Goal: Information Seeking & Learning: Learn about a topic

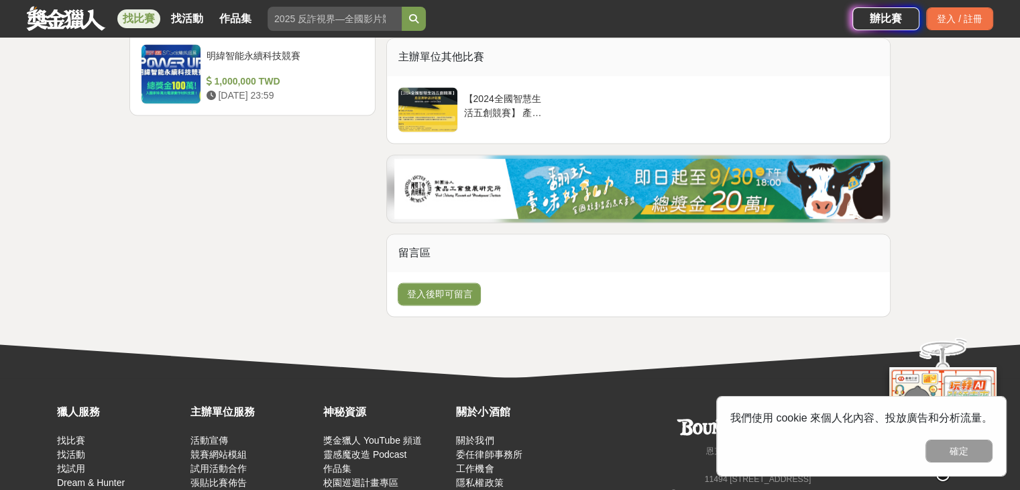
scroll to position [1721, 0]
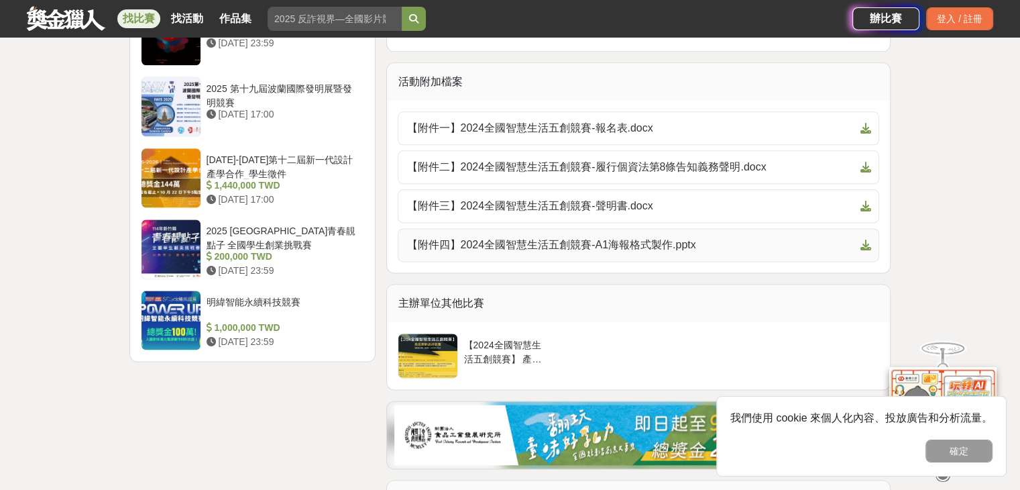
click at [632, 245] on span "【附件四】2024全國智慧生活五創競賽-A1海報格式製作.pptx" at bounding box center [630, 245] width 448 height 16
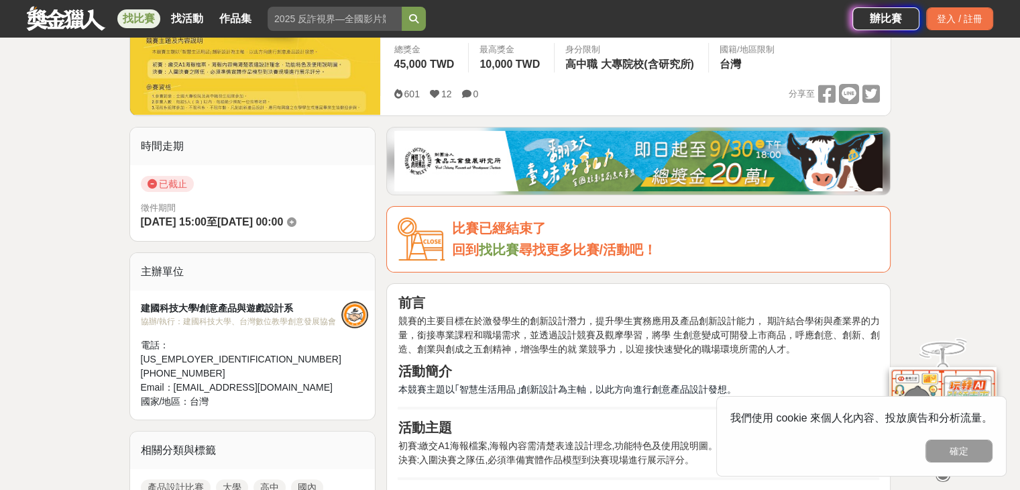
scroll to position [0, 0]
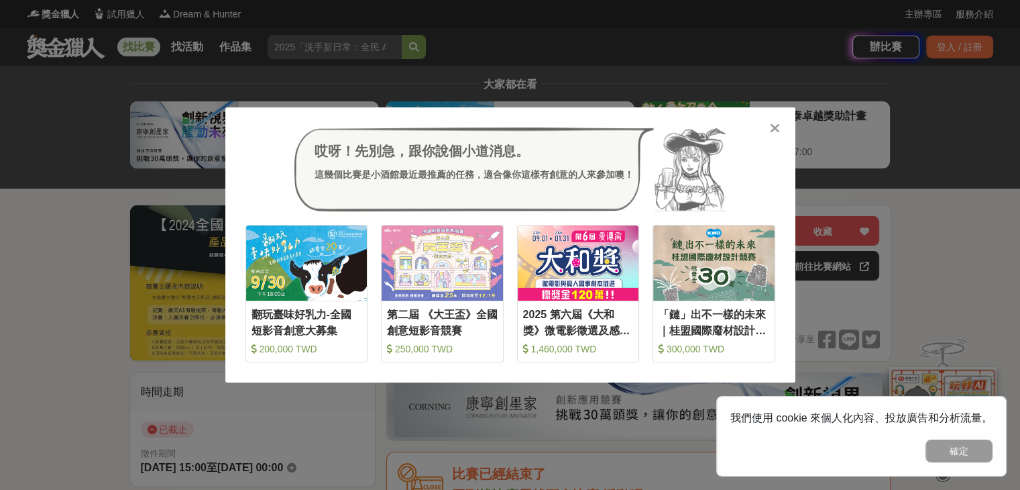
click at [773, 129] on icon at bounding box center [775, 127] width 10 height 13
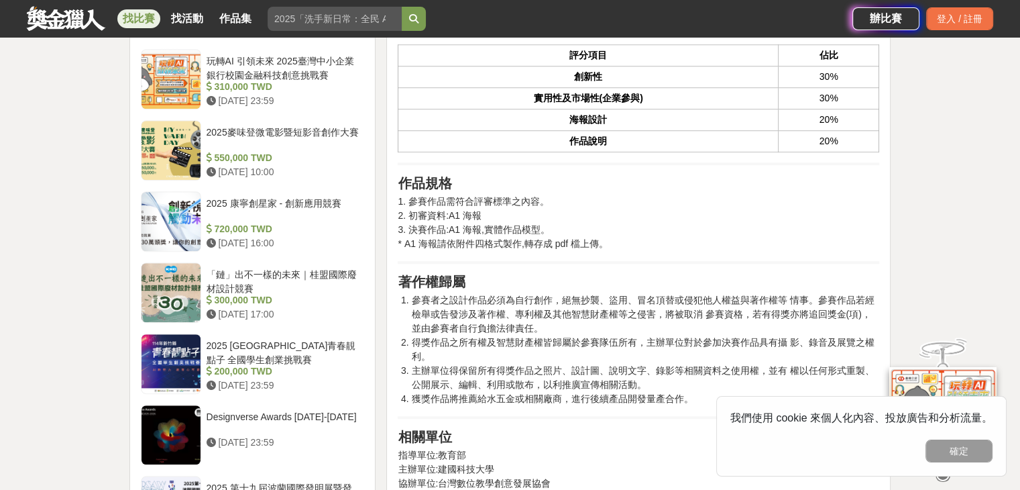
scroll to position [1229, 0]
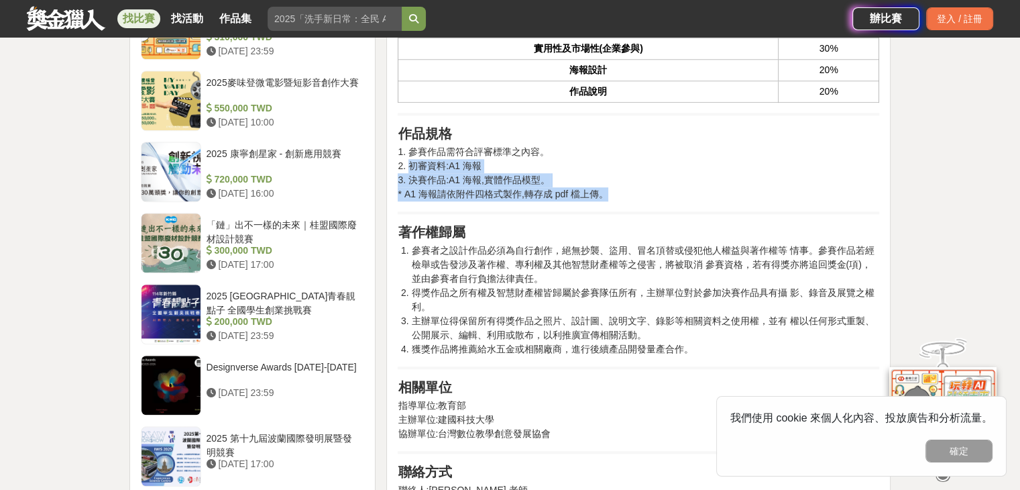
drag, startPoint x: 418, startPoint y: 170, endPoint x: 616, endPoint y: 189, distance: 198.1
click at [616, 189] on p "1. 參賽作品需符合評審標準之內容。 2. 初審資料:A1 海報 3. 決賽作品:A1 海報,實體作品模型。 * A1 海報請依附件四格式製作,轉存成 pdf…" at bounding box center [639, 173] width 482 height 56
click at [596, 188] on p "1. 參賽作品需符合評審標準之內容。 2. 初審資料:A1 海報 3. 決賽作品:A1 海報,實體作品模型。 * A1 海報請依附件四格式製作,轉存成 pdf…" at bounding box center [639, 173] width 482 height 56
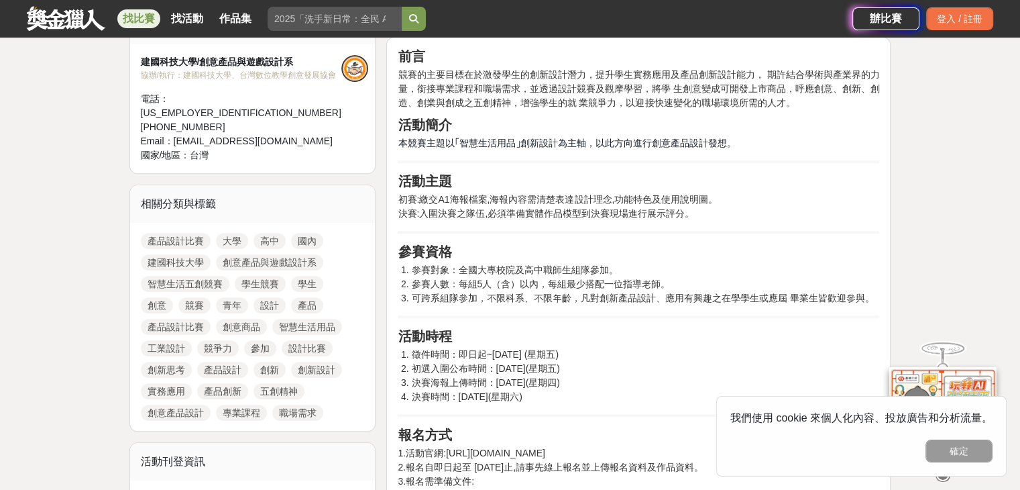
scroll to position [738, 0]
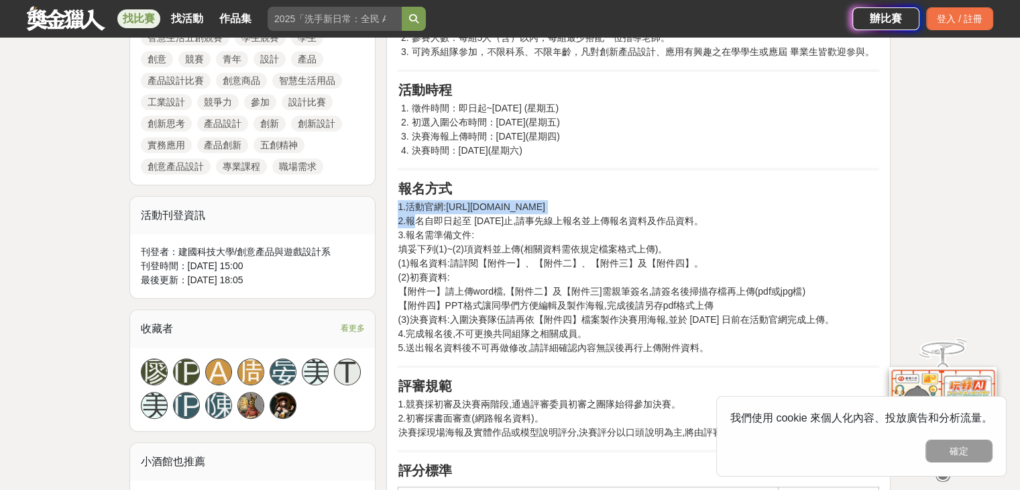
drag, startPoint x: 413, startPoint y: 221, endPoint x: 624, endPoint y: 359, distance: 251.5
click at [624, 359] on div "前言 競賽的主要目標在於激發學生的創新設計潛力，提升學生實務應用及產品創新設計能力， 期許結合學術與產業界的力量，銜接專業課程和職場需求，並透過設計競賽及觀摩…" at bounding box center [639, 409] width 482 height 1215
click at [552, 316] on p "1.活動官網:https://sites.google.com/view/design-contest 2.報名自即日起至 2024年 10 月 25 日止,…" at bounding box center [639, 277] width 482 height 155
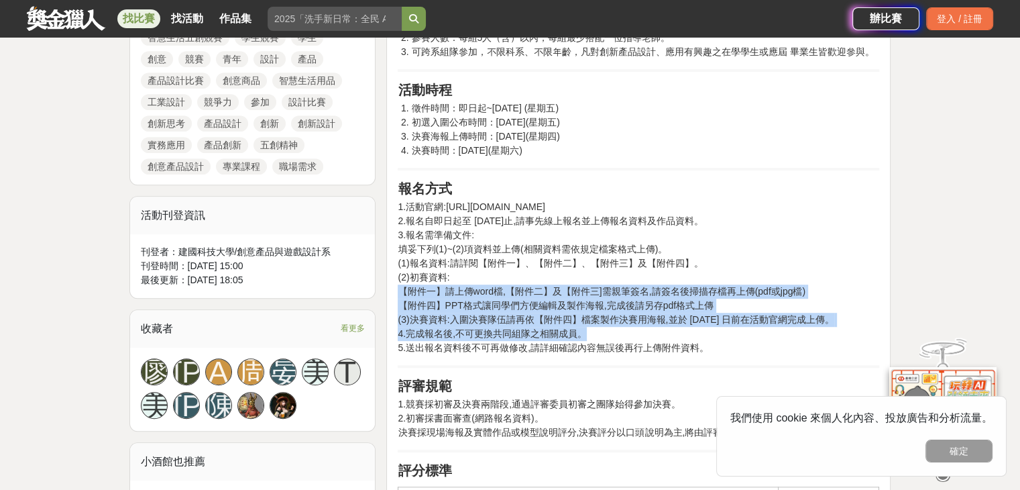
drag, startPoint x: 457, startPoint y: 296, endPoint x: 782, endPoint y: 326, distance: 326.6
click at [782, 326] on p "1.活動官網:https://sites.google.com/view/design-contest 2.報名自即日起至 2024年 10 月 25 日止,…" at bounding box center [639, 277] width 482 height 155
click at [660, 326] on p "1.活動官網:https://sites.google.com/view/design-contest 2.報名自即日起至 2024年 10 月 25 日止,…" at bounding box center [639, 277] width 482 height 155
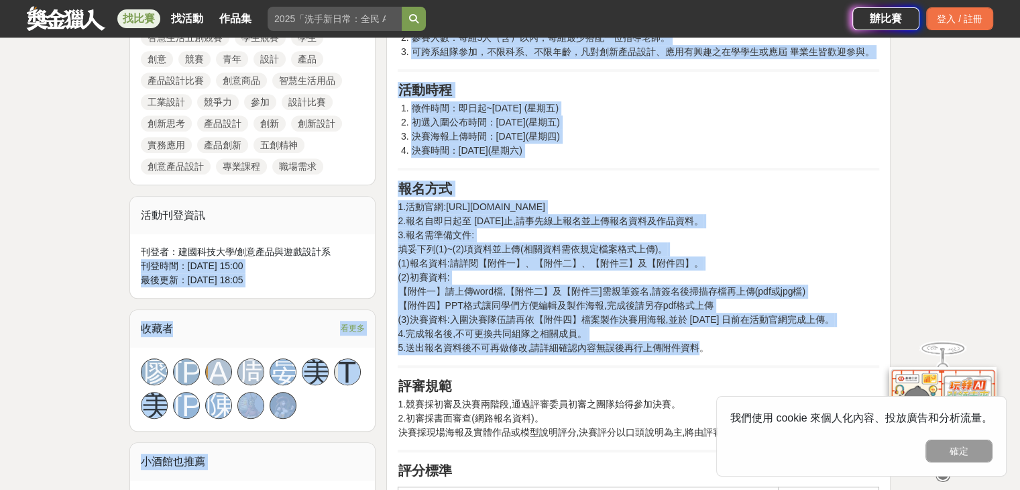
drag, startPoint x: 697, startPoint y: 344, endPoint x: 364, endPoint y: 209, distance: 359.8
click at [408, 200] on p "1.活動官網:https://sites.google.com/view/design-contest 2.報名自即日起至 2024年 10 月 25 日止,…" at bounding box center [639, 277] width 482 height 155
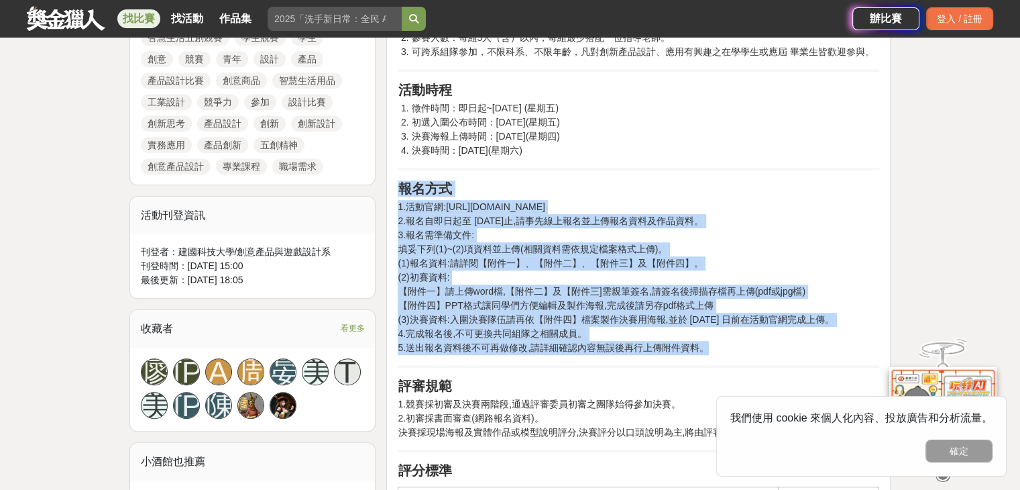
drag, startPoint x: 389, startPoint y: 184, endPoint x: 733, endPoint y: 352, distance: 383.0
click at [733, 352] on div "前言 競賽的主要目標在於激發學生的創新設計潛力，提升學生實務應用及產品創新設計能力， 期許結合學術與產業界的力量，銜接專業課程和職場需求，並透過設計競賽及觀摩…" at bounding box center [638, 413] width 504 height 1245
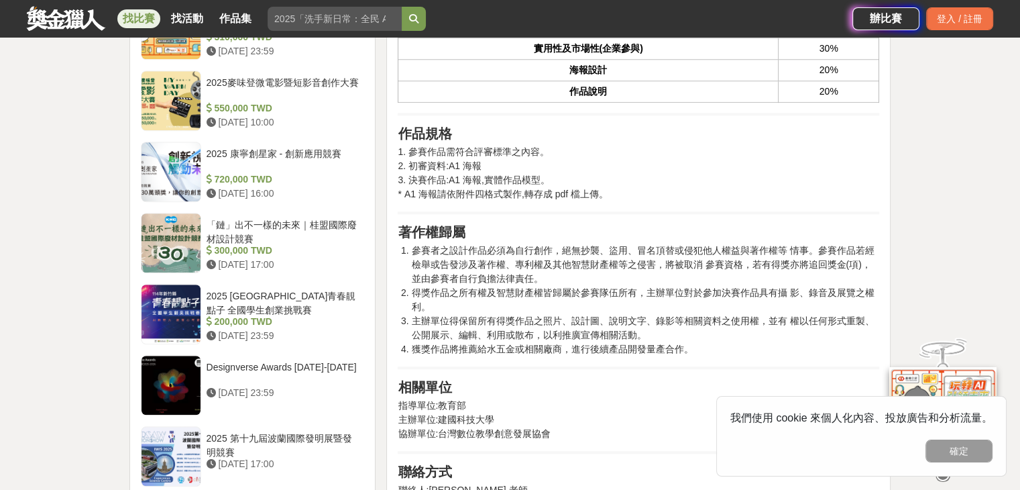
scroll to position [983, 0]
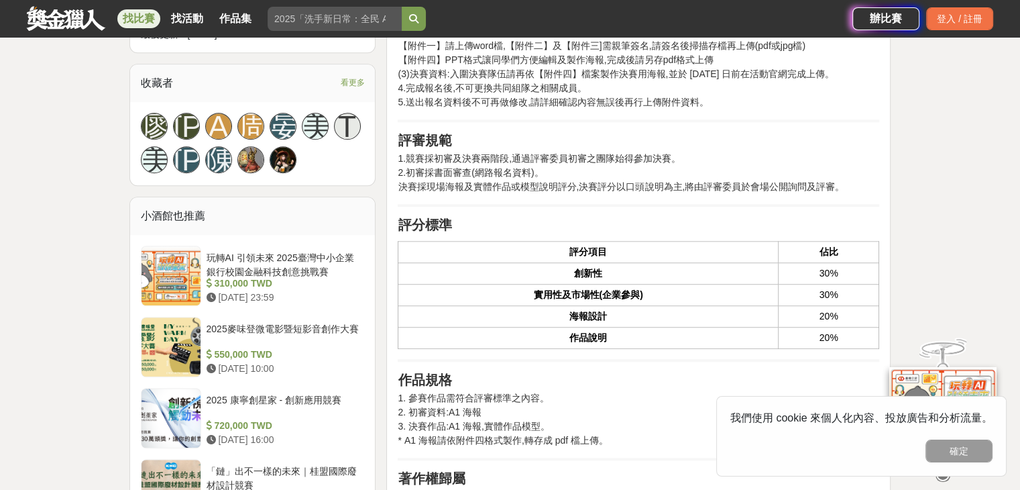
click at [536, 184] on span "決賽採現場海報及實體作品或模型說明評分,決賽評分以口頭說明為主,將由評審委員於會場公開詢問及評審。" at bounding box center [621, 186] width 447 height 11
click at [494, 171] on span "初審採書面審查(網路報名資料)。" at bounding box center [474, 172] width 137 height 11
click at [491, 170] on span "初審採書面審查(網路報名資料)。" at bounding box center [474, 172] width 137 height 11
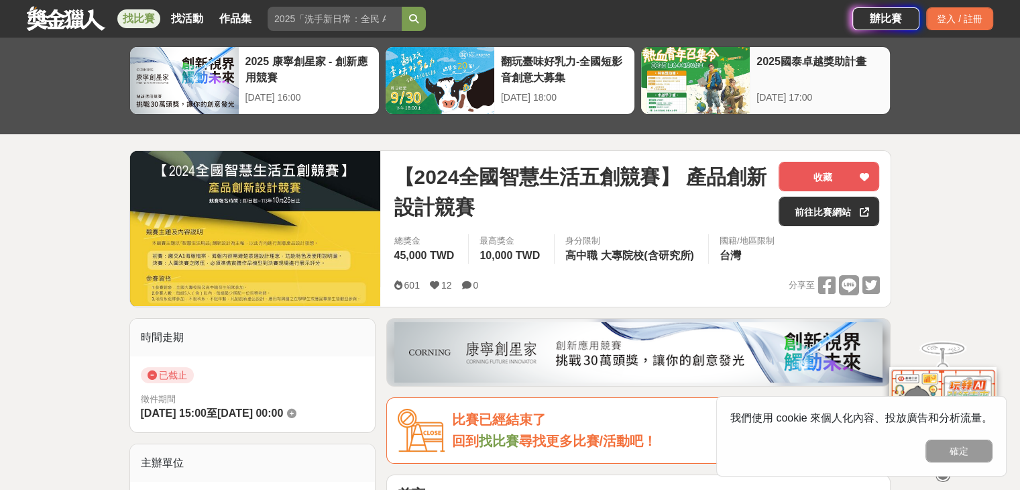
scroll to position [0, 0]
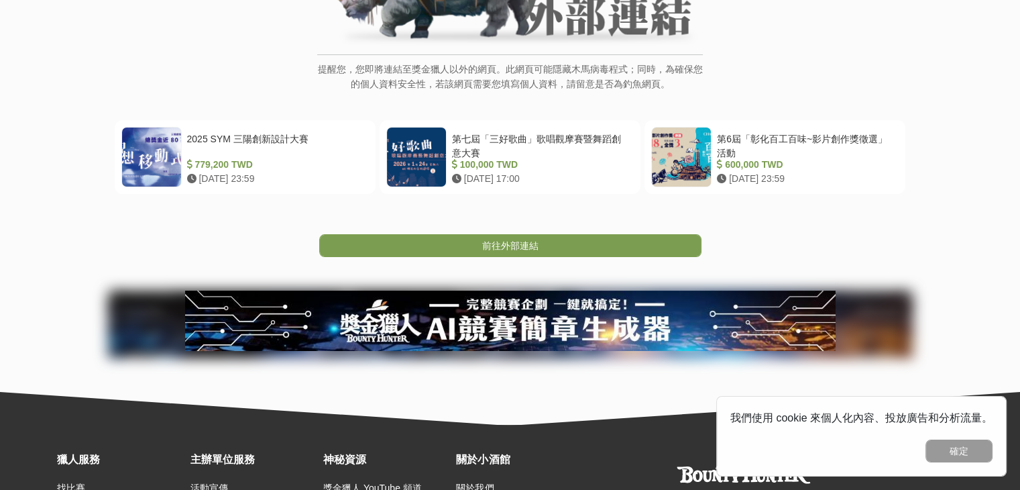
scroll to position [245, 0]
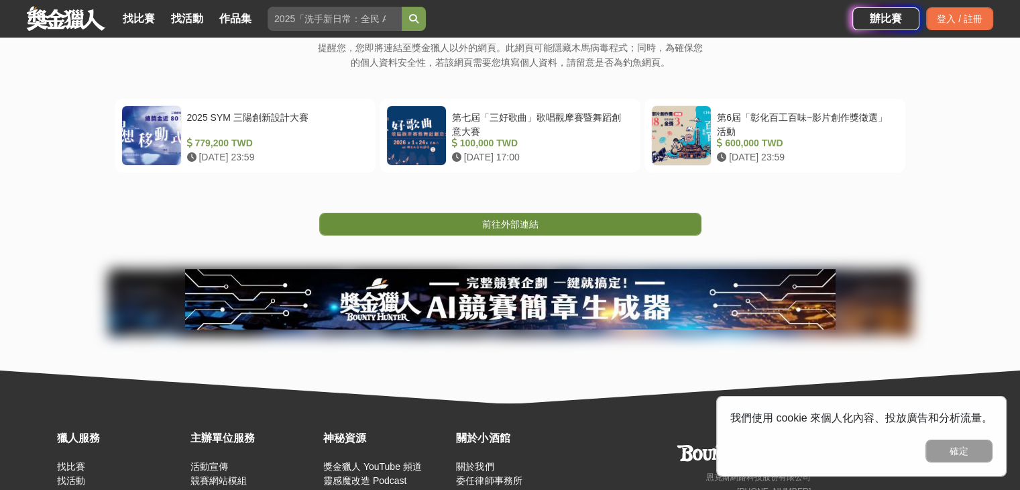
click at [528, 227] on span "前往外部連結" at bounding box center [510, 224] width 56 height 11
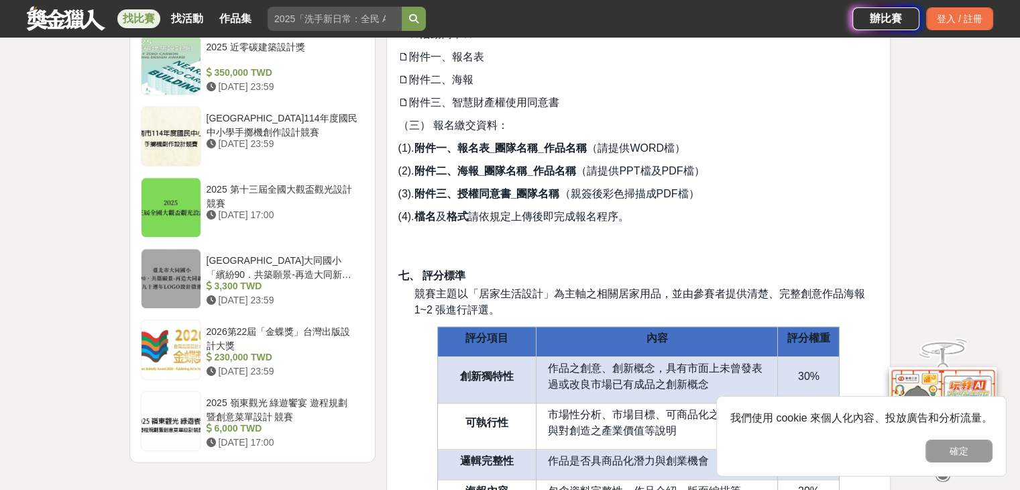
scroll to position [1744, 0]
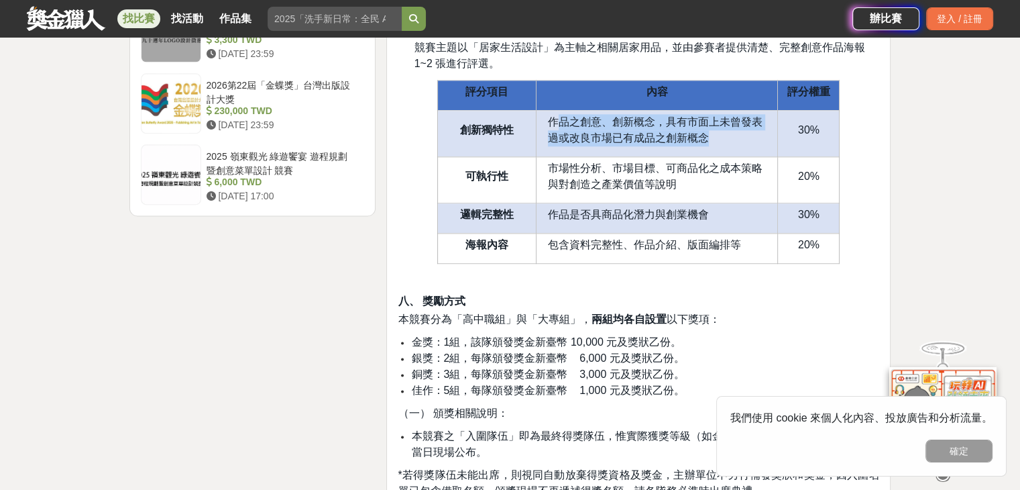
drag, startPoint x: 602, startPoint y: 122, endPoint x: 726, endPoint y: 140, distance: 125.4
click at [726, 140] on p "作品之創意、創新概念，具有市面上未曾發表過或改良市場已有成品之創新概念" at bounding box center [659, 130] width 223 height 32
click at [692, 140] on span "作品之創意、創新概念，具有市面上未曾發表過或改良市場已有成品之創新概念" at bounding box center [655, 129] width 215 height 27
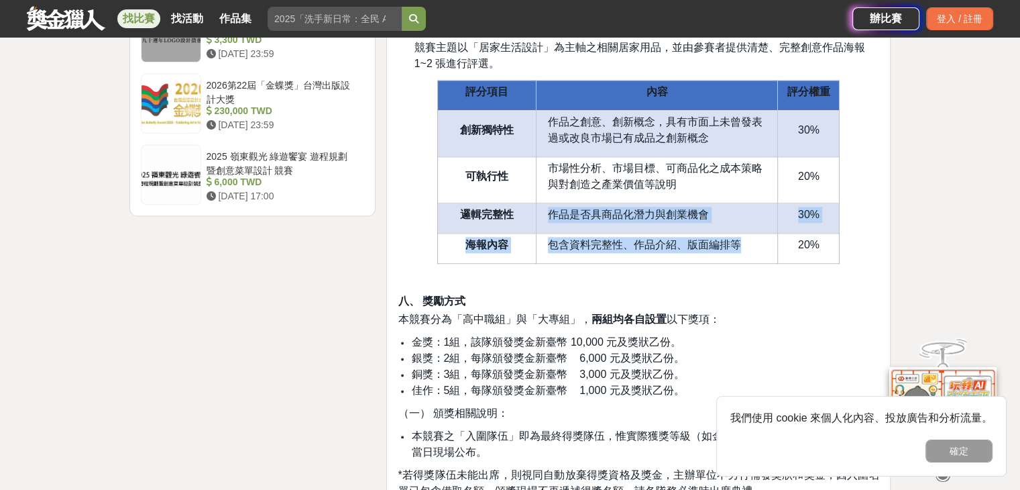
drag, startPoint x: 553, startPoint y: 211, endPoint x: 735, endPoint y: 238, distance: 184.4
click at [735, 238] on tbody "評分項目 內容 評分權重 創新獨特性 作品之創意、創新概念，具有市面上未曾發表過或改良市場已有成品之創新概念 30% 可執行性 市場性分析、市場目標、可商品化…" at bounding box center [639, 171] width 402 height 183
click at [735, 239] on span "包含資料完整性、作品介紹、版面編排等" at bounding box center [644, 244] width 193 height 11
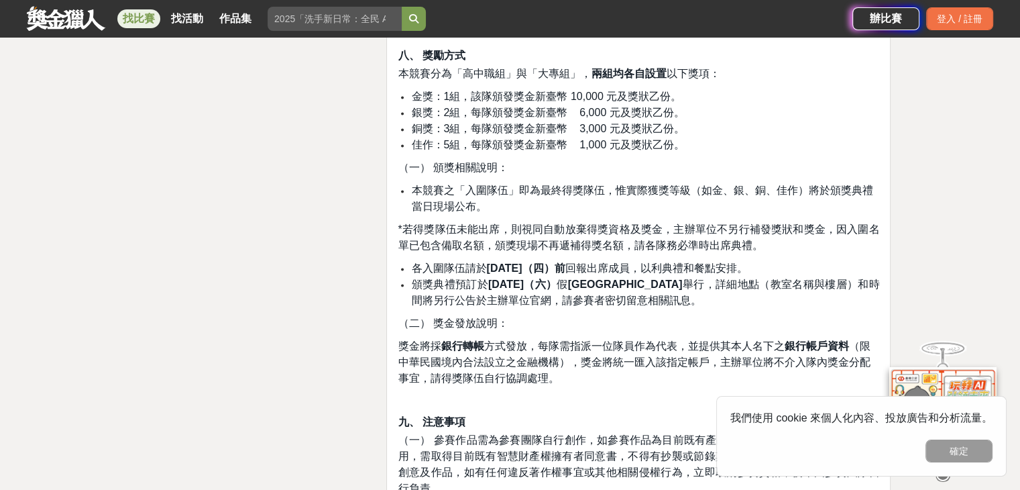
scroll to position [2235, 0]
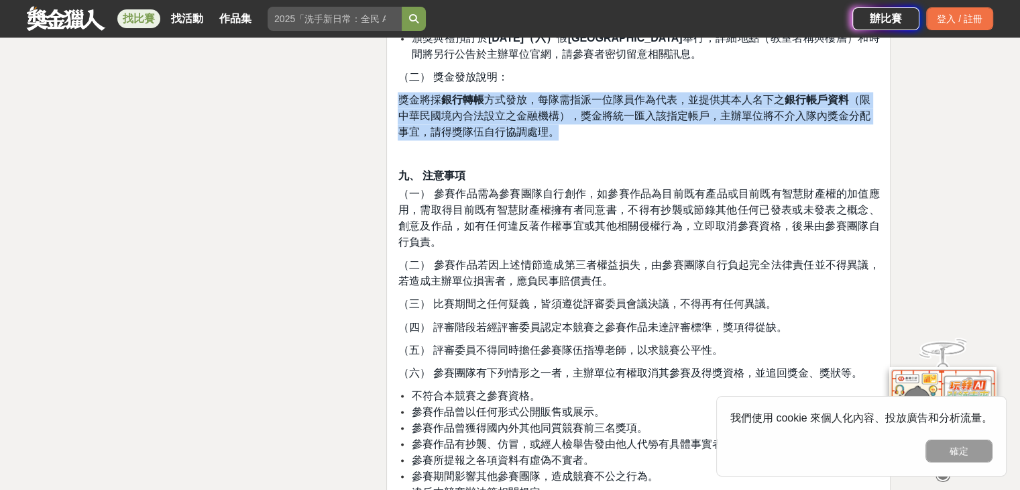
drag, startPoint x: 400, startPoint y: 93, endPoint x: 596, endPoint y: 130, distance: 198.6
click at [596, 130] on p "獎金將採 銀行轉帳 方式發放，每隊需指派一位隊員作為代表，並提供其本人名下之 銀行帳戶資料 （限中華民國境內合法設立之金融機構），獎金將統一匯入該指定帳戶，主…" at bounding box center [639, 116] width 482 height 48
click at [595, 130] on p "獎金將採 銀行轉帳 方式發放，每隊需指派一位隊員作為代表，並提供其本人名下之 銀行帳戶資料 （限中華民國境內合法設立之金融機構），獎金將統一匯入該指定帳戶，主…" at bounding box center [639, 116] width 482 height 48
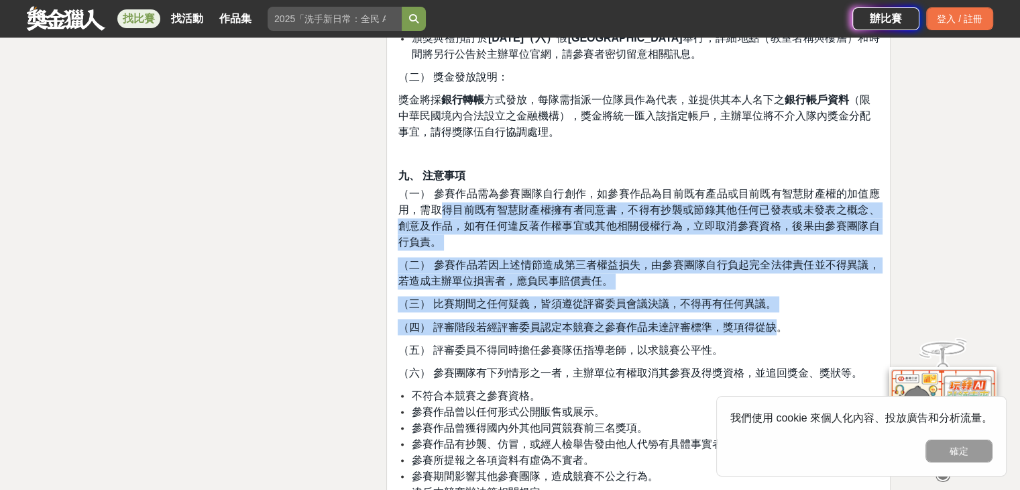
drag, startPoint x: 436, startPoint y: 199, endPoint x: 779, endPoint y: 325, distance: 365.8
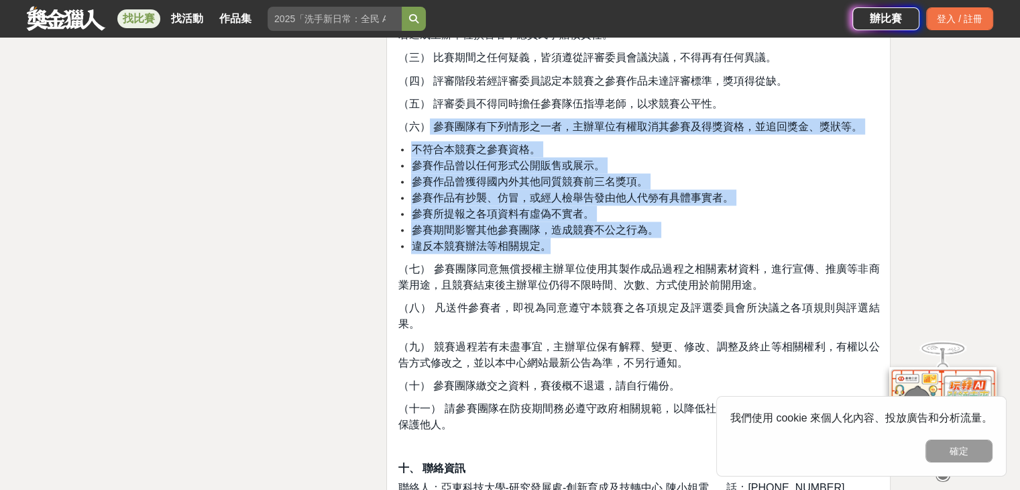
drag, startPoint x: 453, startPoint y: 130, endPoint x: 880, endPoint y: 249, distance: 442.7
click at [555, 193] on span "參賽作品有抄襲、仿冒，或經人檢舉告發由他人代勞有具體事實者。" at bounding box center [572, 196] width 322 height 11
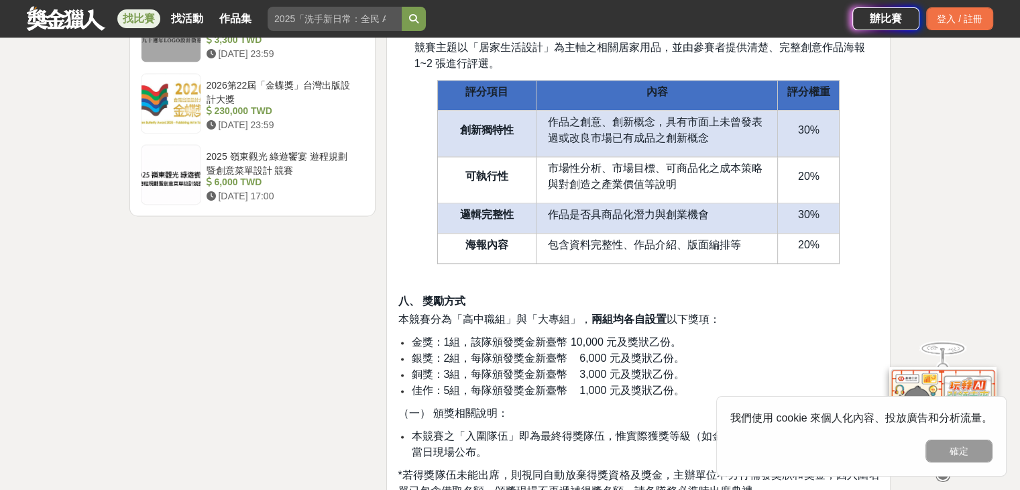
scroll to position [1497, 0]
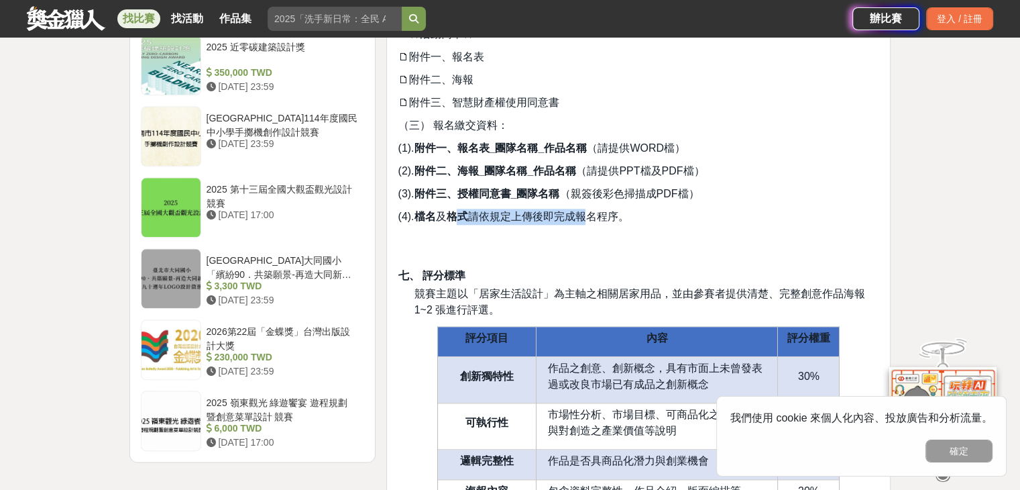
drag, startPoint x: 483, startPoint y: 211, endPoint x: 587, endPoint y: 211, distance: 104.6
click at [587, 211] on span "(4). 檔名 及 格式 請依規定上傳後即完成報名程序。" at bounding box center [513, 216] width 231 height 11
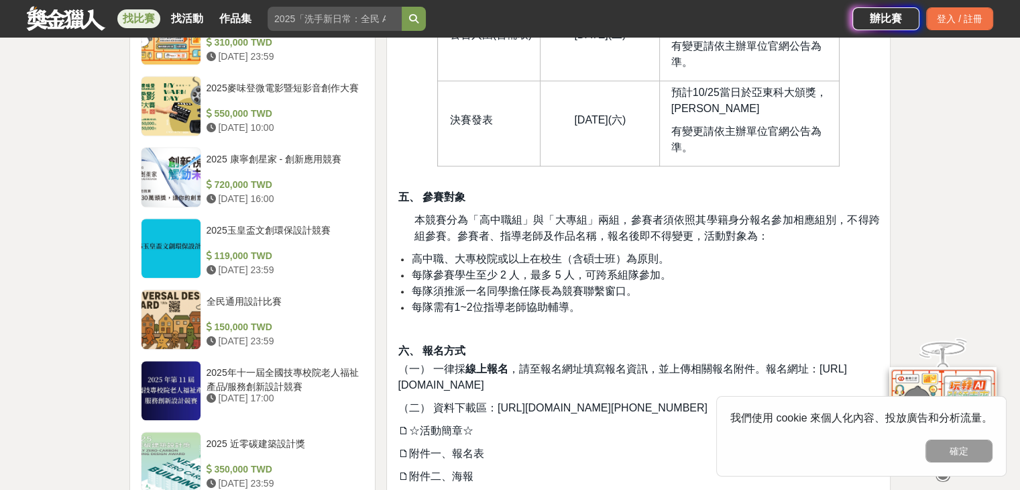
scroll to position [1006, 0]
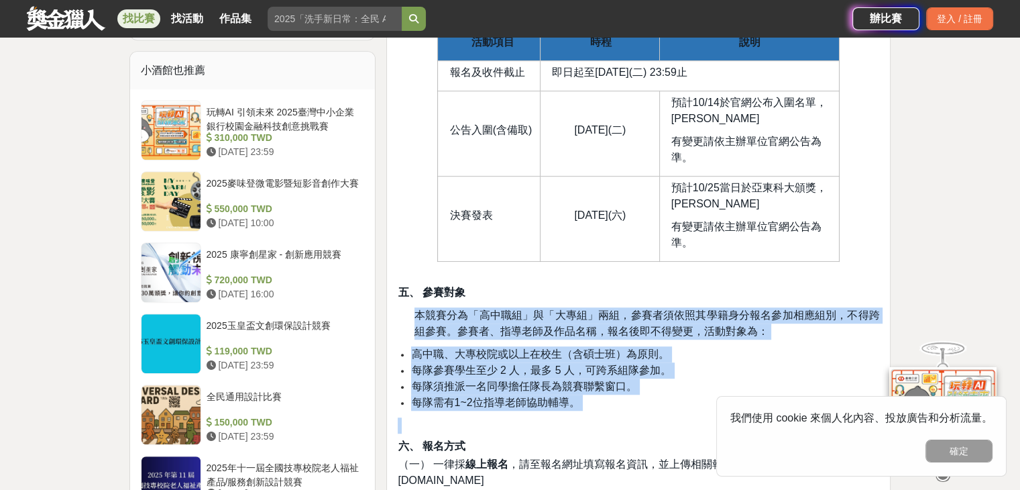
drag, startPoint x: 410, startPoint y: 313, endPoint x: 555, endPoint y: 421, distance: 181.1
click at [550, 402] on span "每隊需有1~2位指導老師協助輔導。" at bounding box center [495, 401] width 168 height 11
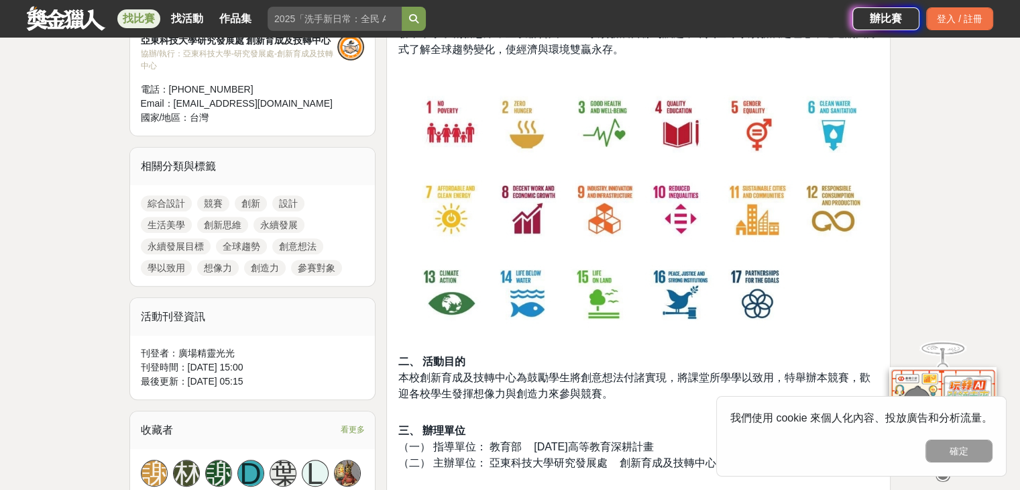
scroll to position [268, 0]
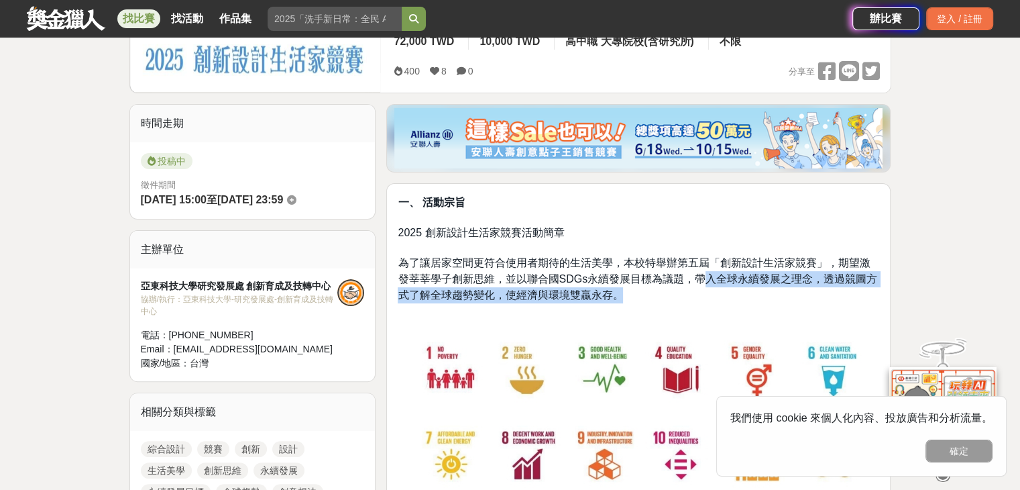
drag, startPoint x: 691, startPoint y: 270, endPoint x: 705, endPoint y: 292, distance: 27.2
click at [705, 292] on p "一、 活動宗旨 2025 創新設計生活家競賽活動簡章 為了讓居家空間更符合使用者期待的生活美學，本校特舉辦第五屆「創新設計生活家競賽」，期望激發莘莘學子創新思…" at bounding box center [639, 248] width 482 height 109
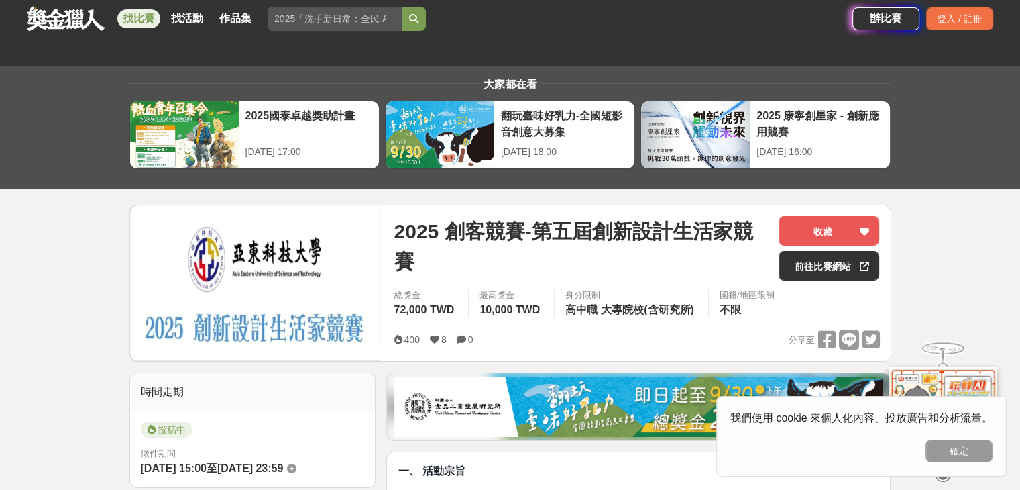
scroll to position [245, 0]
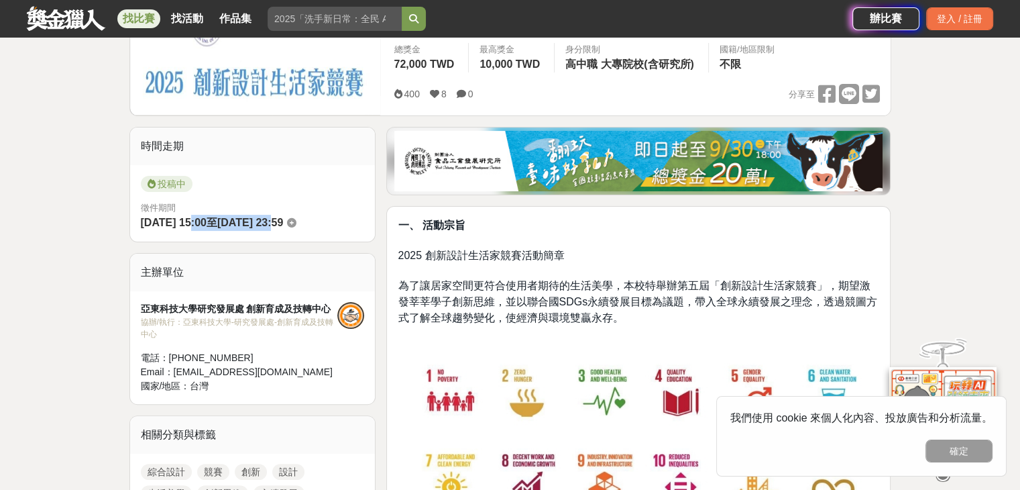
drag, startPoint x: 205, startPoint y: 219, endPoint x: 303, endPoint y: 217, distance: 97.9
click at [303, 217] on div "徵件期間 [DATE] 15:00 至 [DATE] 23:59" at bounding box center [253, 216] width 224 height 30
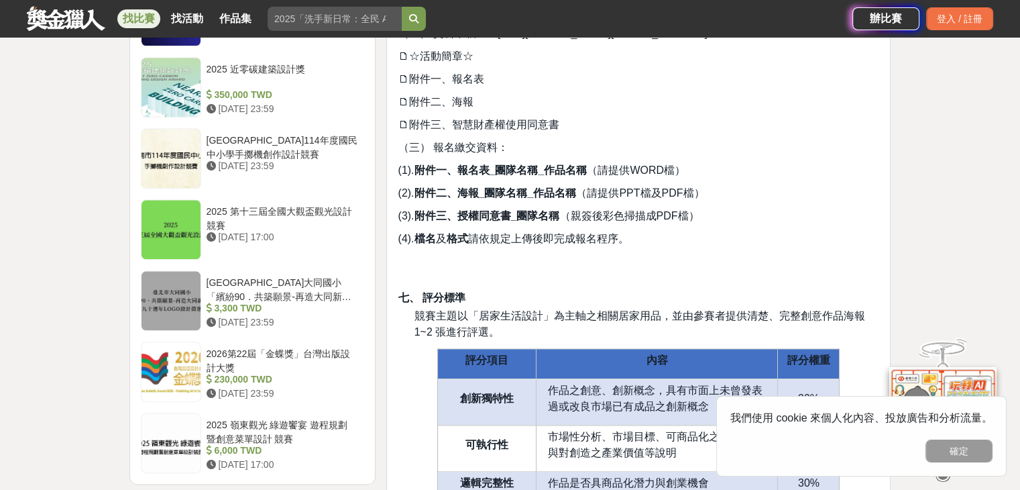
scroll to position [1229, 0]
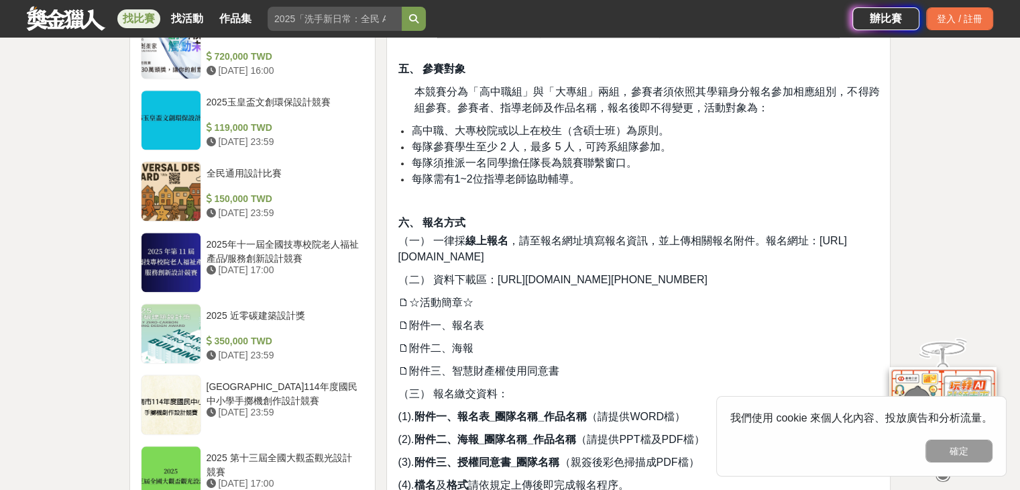
drag, startPoint x: 512, startPoint y: 236, endPoint x: 861, endPoint y: 258, distance: 350.1
click at [861, 258] on p "（一） 一律採 線上報名 ，請至報名網址填寫報名資訊，並上傳相關報名附件。報名網址： [URL][DOMAIN_NAME]" at bounding box center [639, 249] width 482 height 32
click at [857, 258] on p "（一） 一律採 線上報名 ，請至報名網址填寫報名資訊，並上傳相關報名附件。報名網址： [URL][DOMAIN_NAME]" at bounding box center [639, 249] width 482 height 32
drag, startPoint x: 683, startPoint y: 258, endPoint x: 351, endPoint y: 234, distance: 332.1
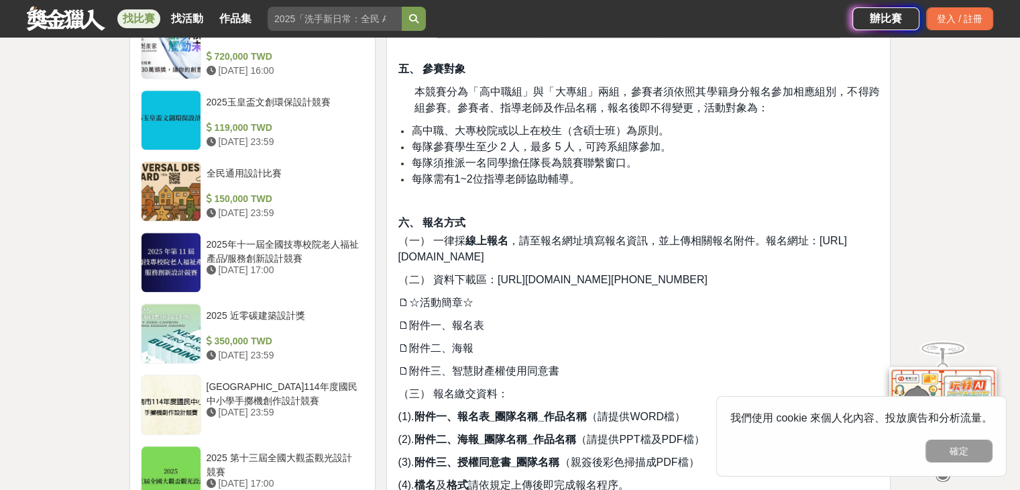
click at [444, 258] on span "[URL][DOMAIN_NAME]" at bounding box center [622, 248] width 449 height 27
click at [593, 304] on p "🗋☆活動簡章☆" at bounding box center [639, 302] width 482 height 16
click at [616, 280] on span "[URL][DOMAIN_NAME][PHONE_NUMBER]" at bounding box center [603, 279] width 210 height 11
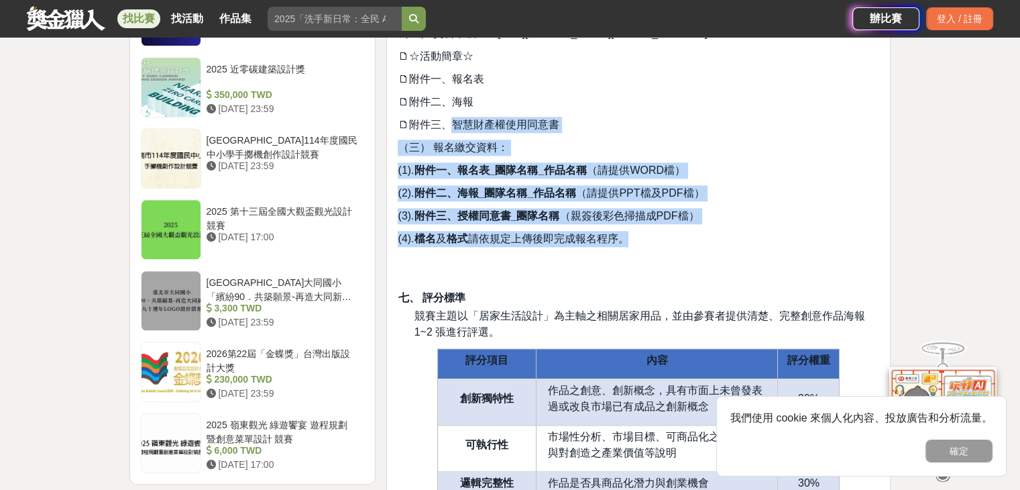
drag, startPoint x: 445, startPoint y: 125, endPoint x: 633, endPoint y: 243, distance: 221.4
click at [633, 243] on div "一、 活動宗旨 2025 創新設計生活家競賽活動簡章 為了讓居家空間更符合使用者期待的生活美學，本校特舉辦第五屆「創新設計生活家競賽」，期望激發莘莘學子創新思…" at bounding box center [639, 253] width 482 height 2532
click at [633, 243] on p "(4). 檔名 及 格式 請依規定上傳後即完成報名程序。" at bounding box center [639, 239] width 482 height 16
drag, startPoint x: 634, startPoint y: 239, endPoint x: 397, endPoint y: 166, distance: 247.8
click at [398, 166] on div "一、 活動宗旨 2025 創新設計生活家競賽活動簡章 為了讓居家空間更符合使用者期待的生活美學，本校特舉辦第五屆「創新設計生活家競賽」，期望激發莘莘學子創新思…" at bounding box center [639, 253] width 482 height 2532
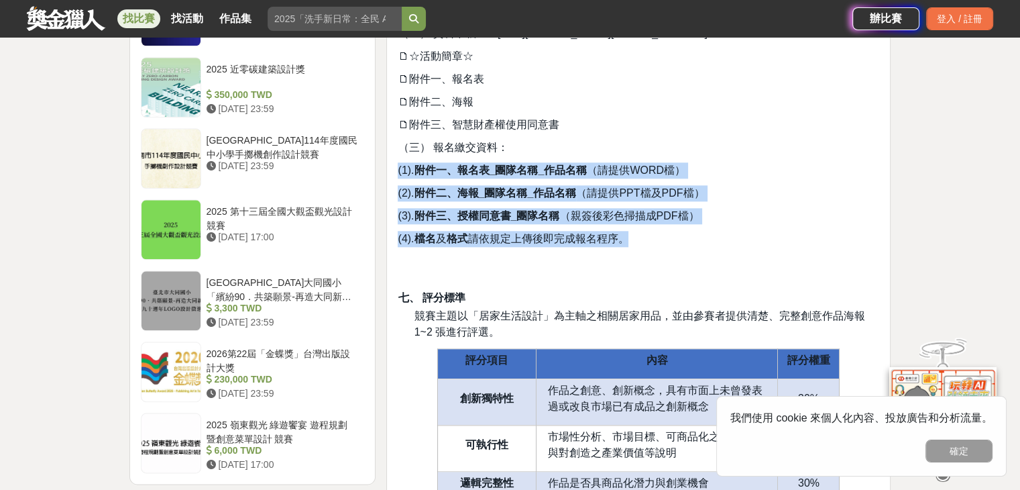
click at [398, 166] on span "(1). 附件一、報名表_團隊名稱_作品名稱 （請提供WORD檔）" at bounding box center [541, 169] width 287 height 11
drag, startPoint x: 397, startPoint y: 166, endPoint x: 697, endPoint y: 234, distance: 307.5
click at [697, 234] on div "一、 活動宗旨 2025 創新設計生活家競賽活動簡章 為了讓居家空間更符合使用者期待的生活美學，本校特舉辦第五屆「創新設計生活家競賽」，期望激發莘莘學子創新思…" at bounding box center [639, 253] width 482 height 2532
click at [695, 232] on p "(4). 檔名 及 格式 請依規定上傳後即完成報名程序。" at bounding box center [639, 239] width 482 height 16
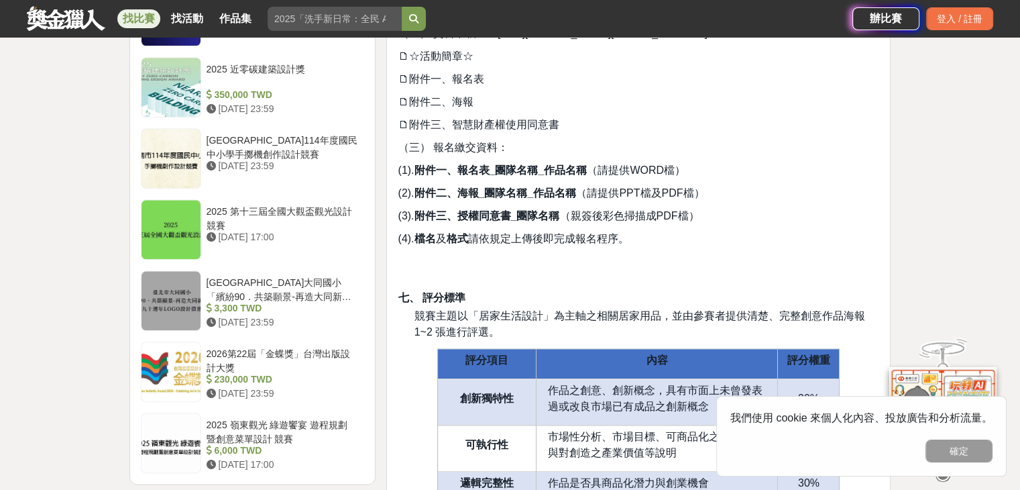
scroll to position [1721, 0]
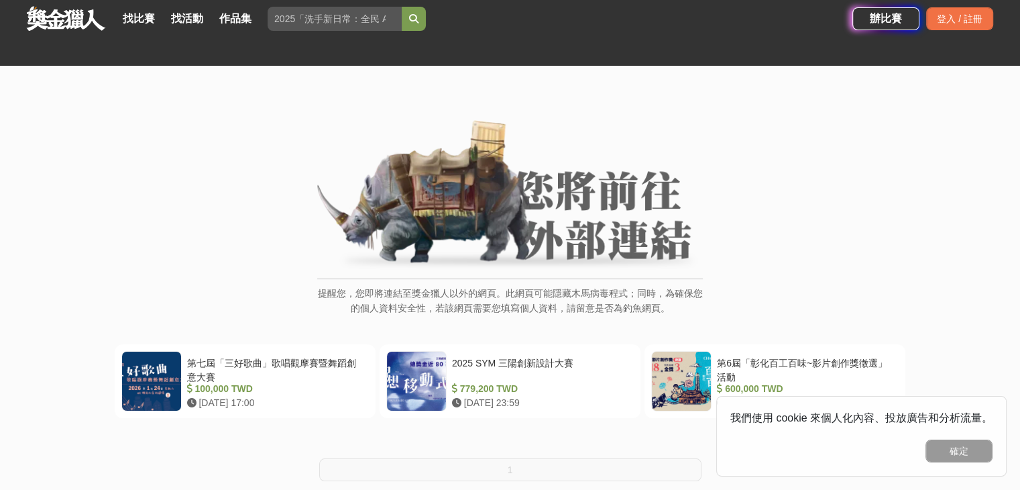
scroll to position [245, 0]
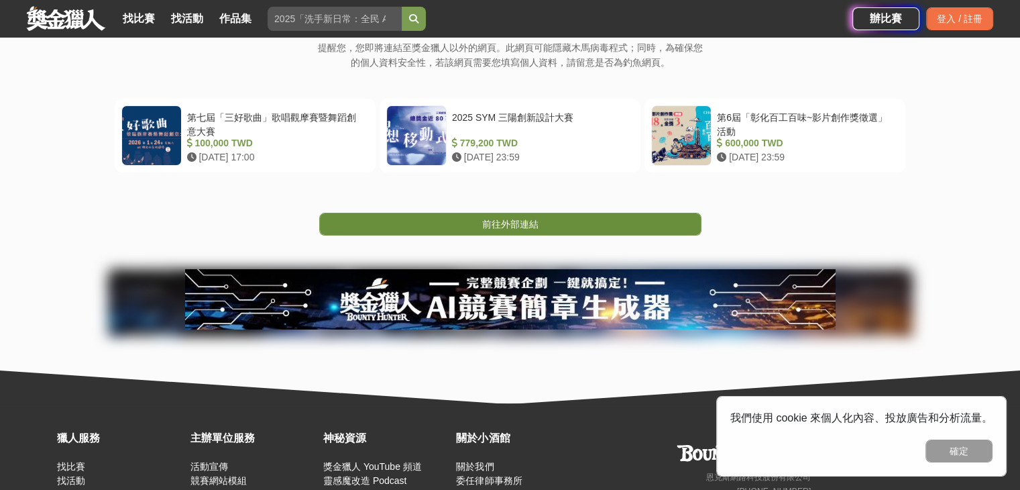
click at [518, 226] on span "前往外部連結" at bounding box center [510, 224] width 56 height 11
